Goal: Use online tool/utility

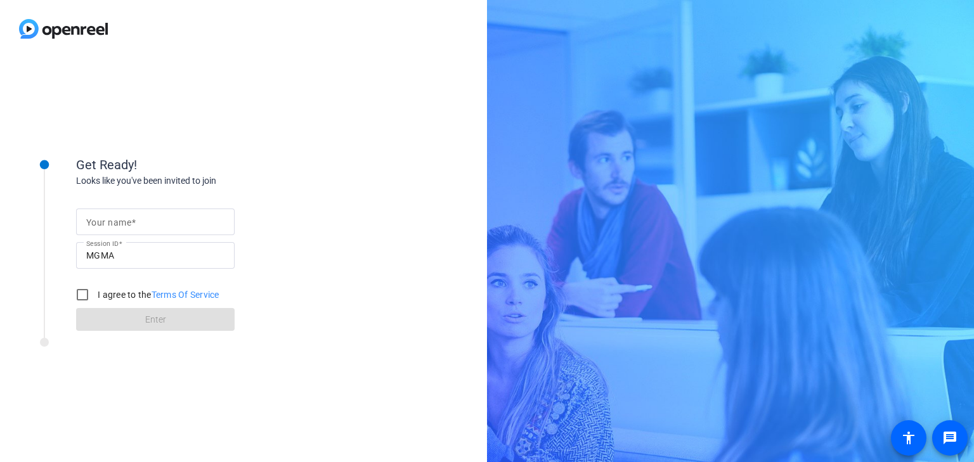
click at [130, 222] on mat-label "Your name" at bounding box center [108, 222] width 45 height 10
click at [130, 222] on input "Your name" at bounding box center [155, 221] width 138 height 15
type input "[PERSON_NAME]"
click at [88, 292] on input "I agree to the Terms Of Service" at bounding box center [82, 294] width 25 height 25
checkbox input "true"
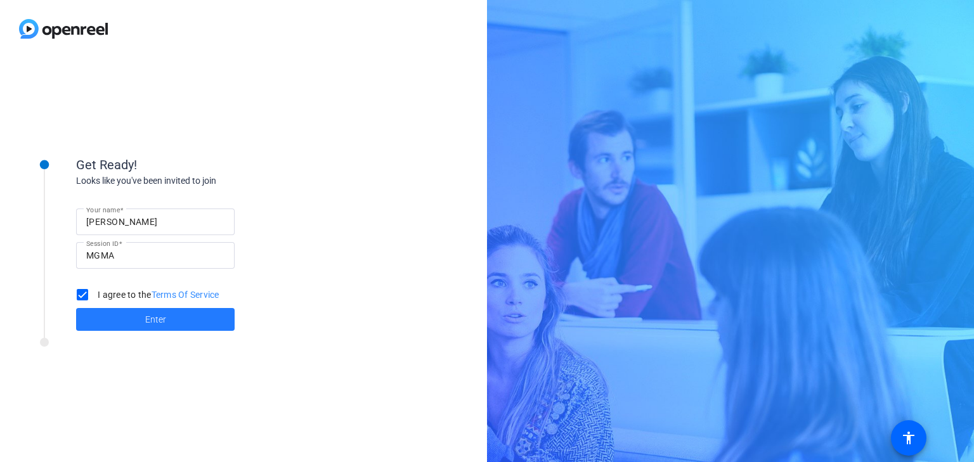
click at [110, 316] on span at bounding box center [155, 319] width 158 height 30
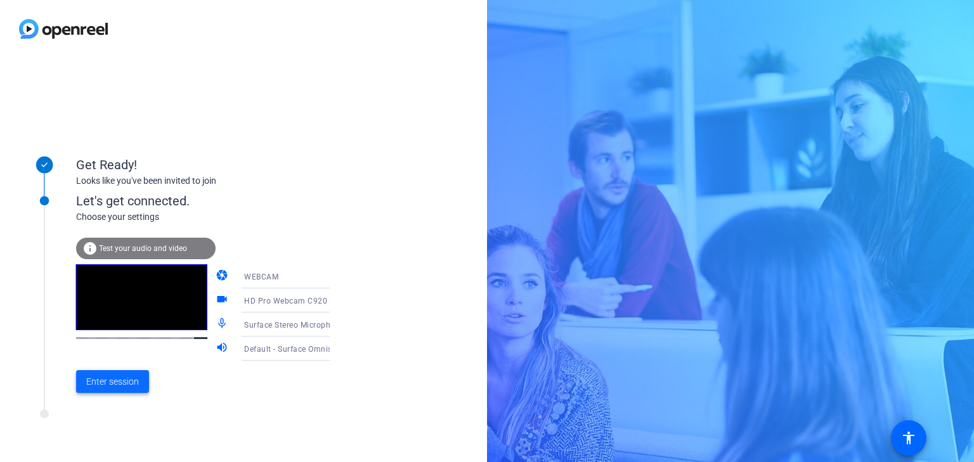
click at [103, 380] on span "Enter session" at bounding box center [112, 381] width 53 height 13
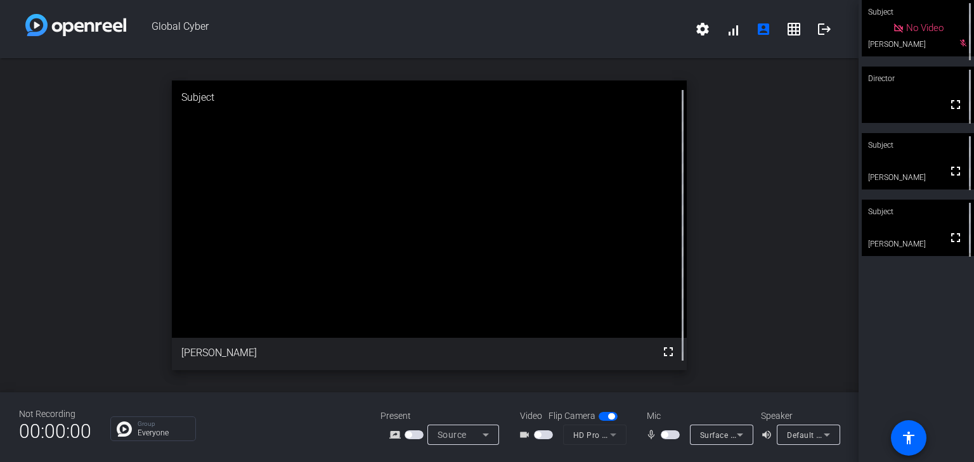
click at [674, 434] on span "button" at bounding box center [670, 434] width 19 height 9
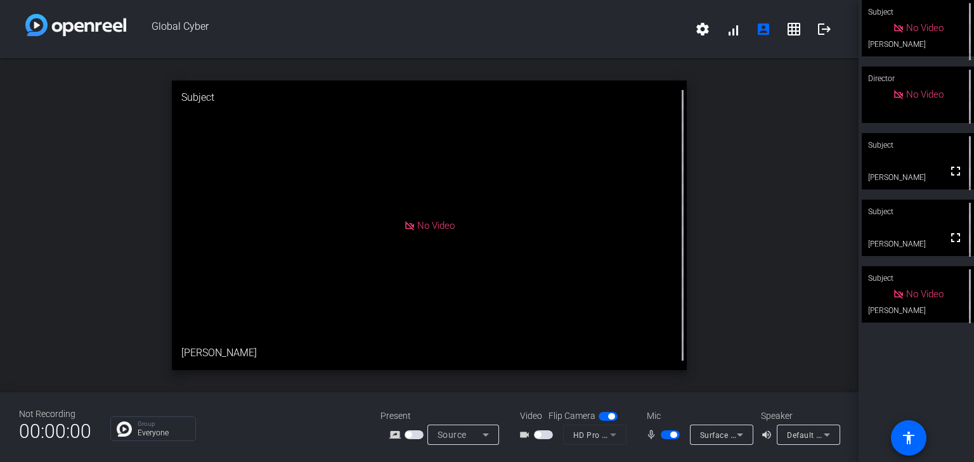
click at [663, 435] on span "button" at bounding box center [670, 434] width 19 height 9
